Goal: Task Accomplishment & Management: Manage account settings

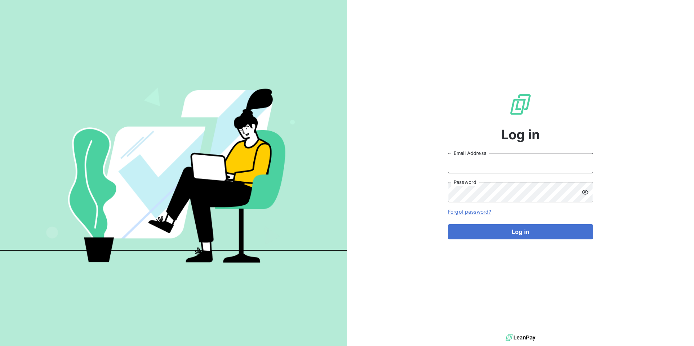
click at [512, 158] on input "Email Address" at bounding box center [520, 163] width 145 height 20
type input "[EMAIL_ADDRESS][DOMAIN_NAME]"
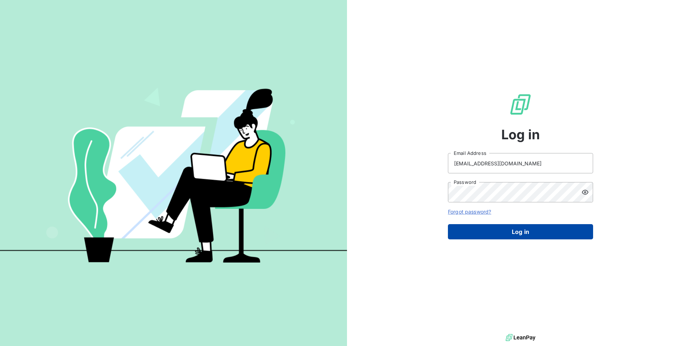
click at [523, 233] on button "Log in" at bounding box center [520, 231] width 145 height 15
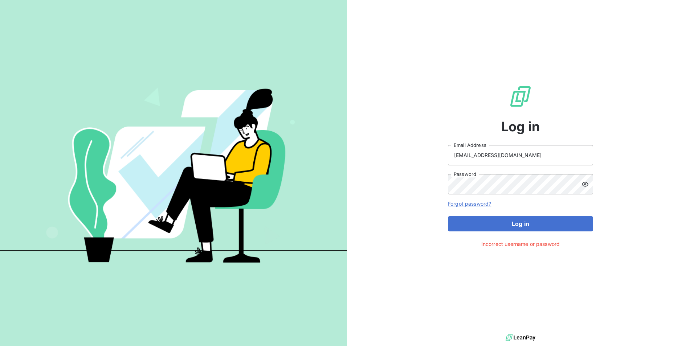
click at [585, 187] on icon at bounding box center [585, 184] width 7 height 7
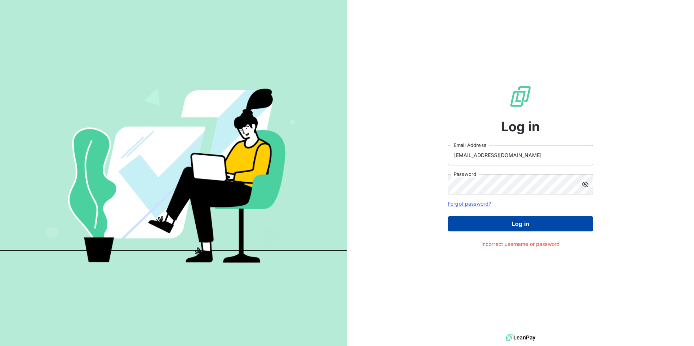
click at [537, 222] on button "Log in" at bounding box center [520, 223] width 145 height 15
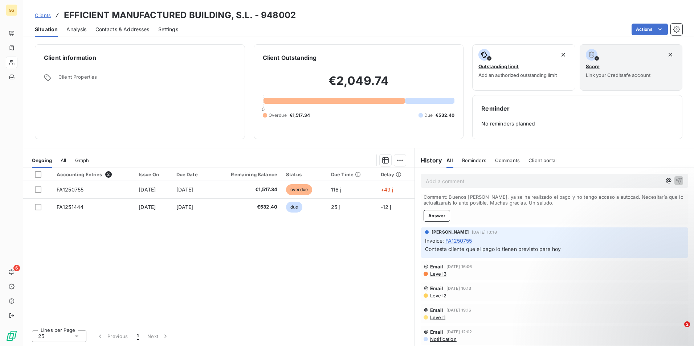
scroll to position [38, 0]
click at [457, 240] on span "FA1250755" at bounding box center [459, 241] width 27 height 8
